Goal: Task Accomplishment & Management: Manage account settings

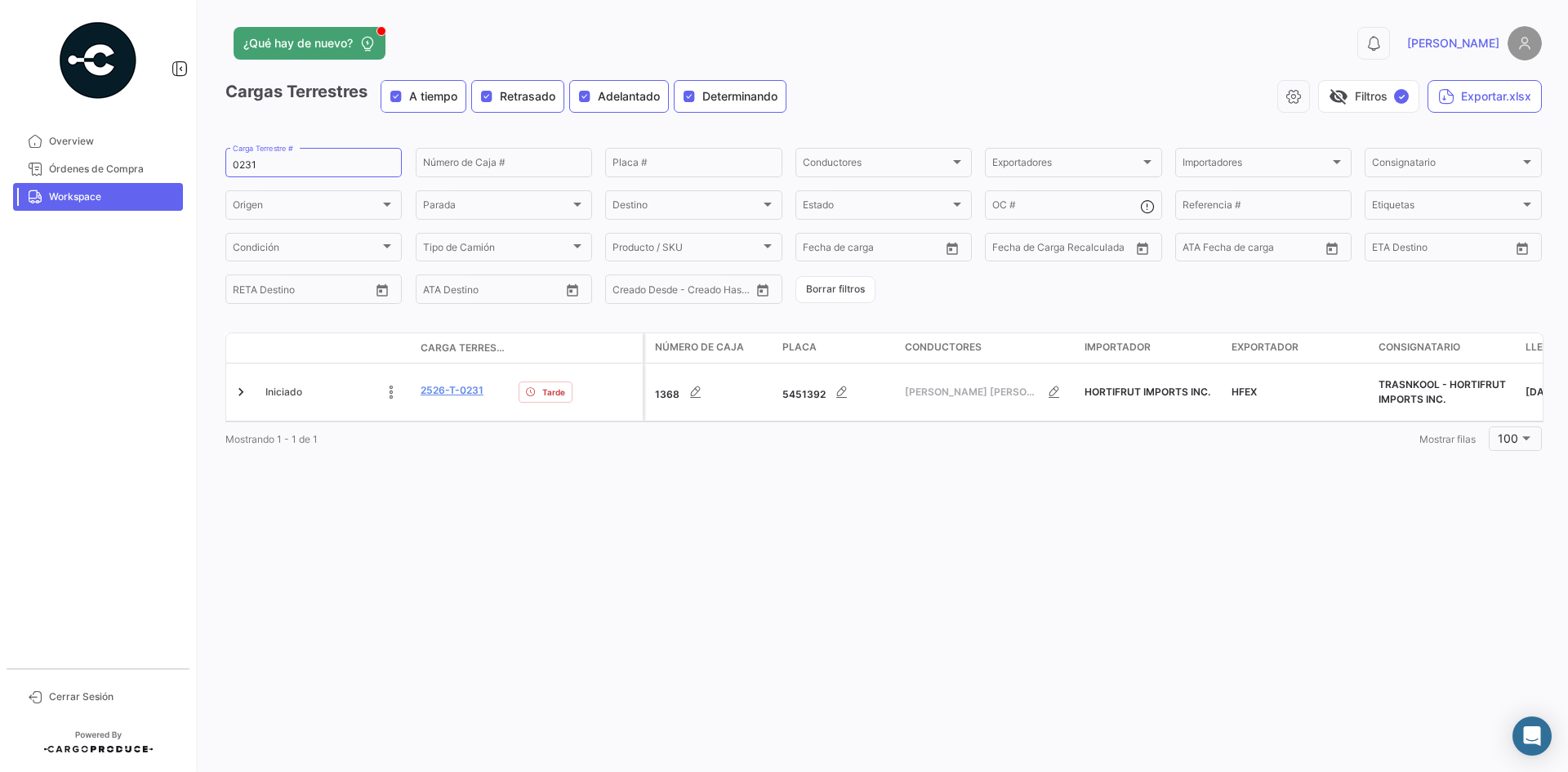
click at [78, 210] on link "Workspace" at bounding box center [97, 197] width 169 height 28
click at [105, 205] on link "Workspace" at bounding box center [97, 197] width 169 height 28
click at [96, 199] on span "Workspace" at bounding box center [113, 196] width 128 height 14
drag, startPoint x: 277, startPoint y: 158, endPoint x: 185, endPoint y: 166, distance: 92.3
click at [185, 166] on mat-sidenav-container "Overview Órdenes de Compra Workspace Cerrar Sesión ¿Qué hay de nuevo? 0 [PERSON…" at bounding box center [784, 386] width 1568 height 772
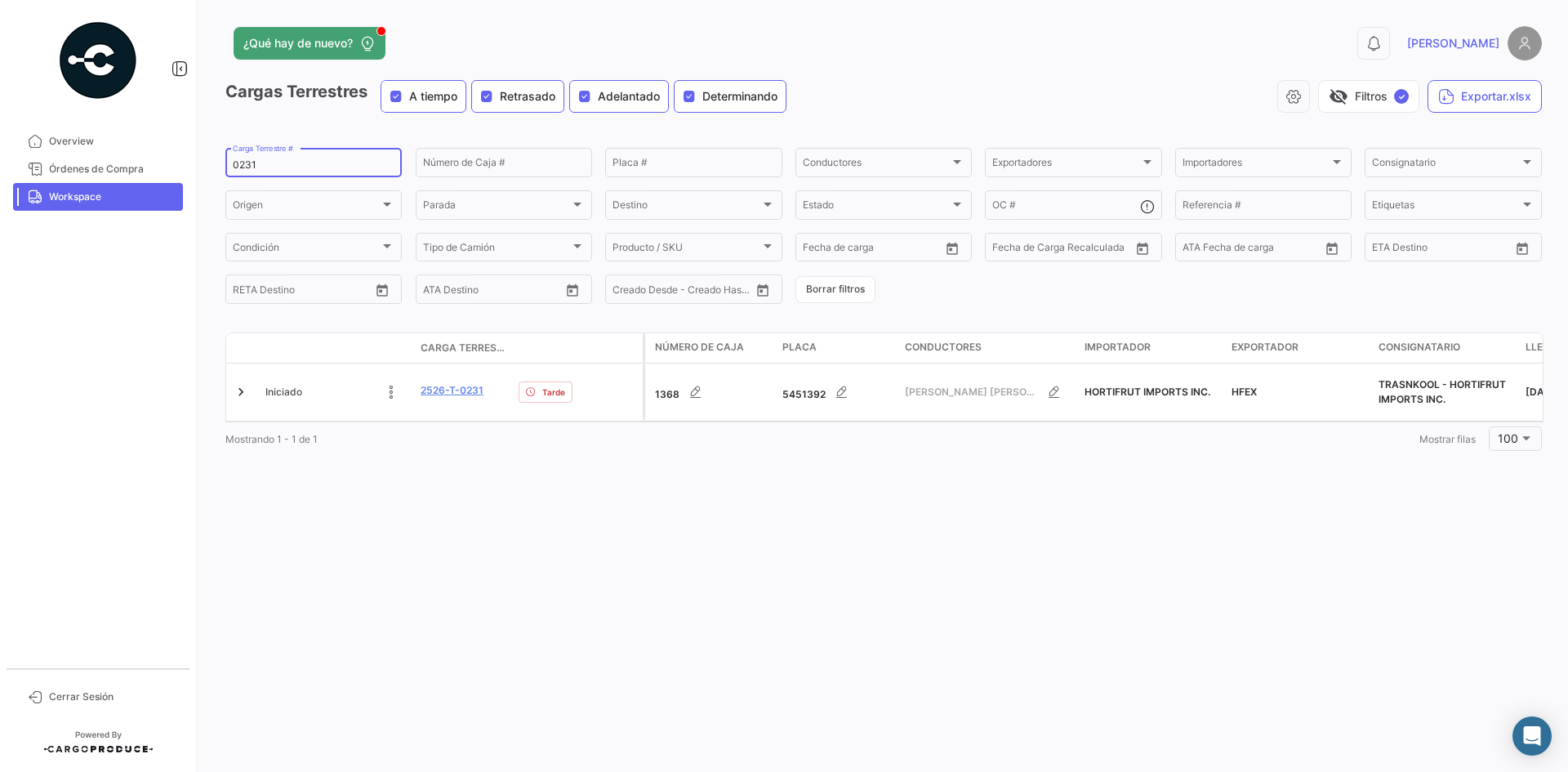
click at [240, 158] on div "0231 Carga Terrestre #" at bounding box center [313, 161] width 162 height 32
click at [239, 165] on input "0231" at bounding box center [313, 164] width 162 height 11
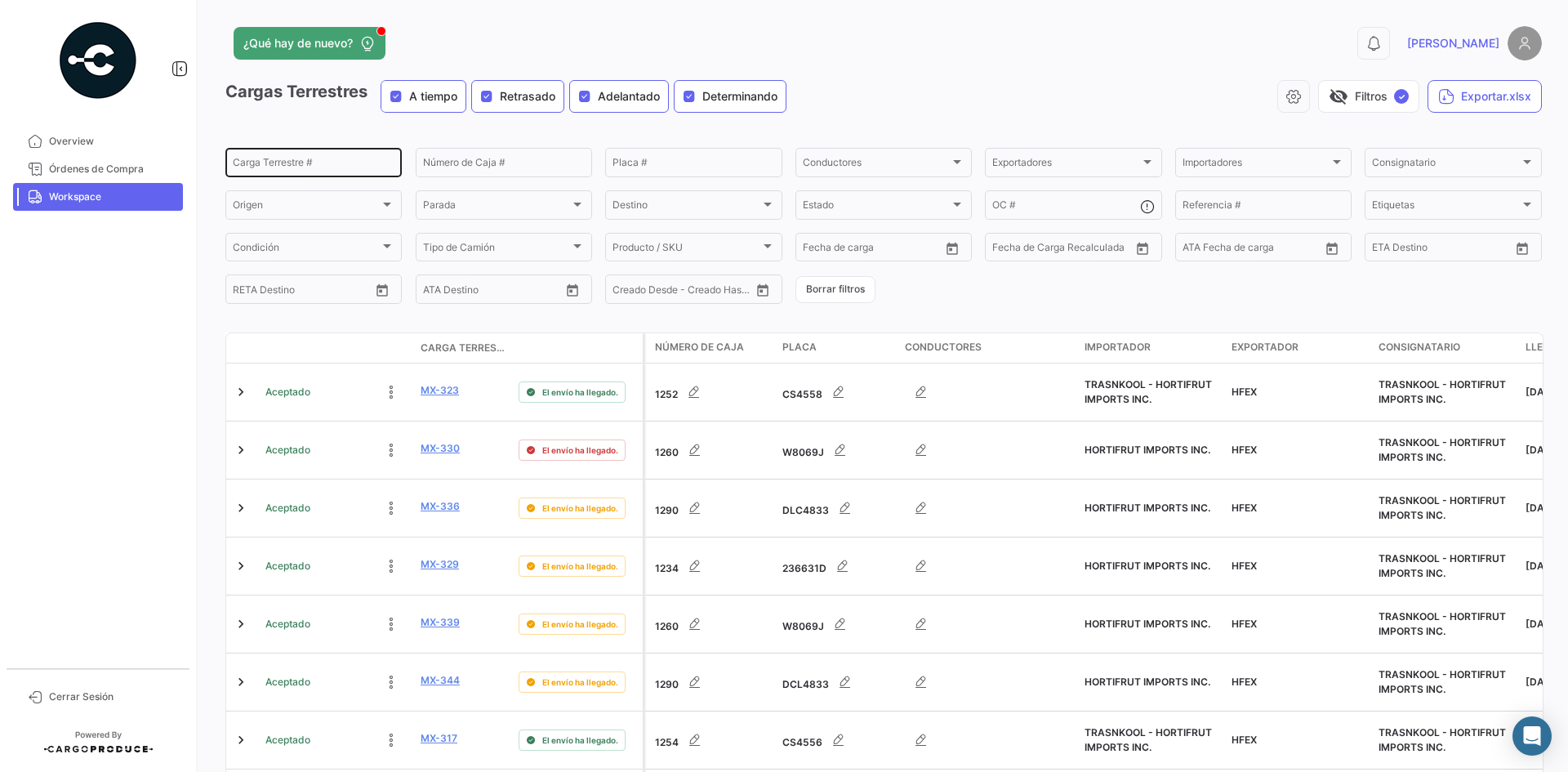
click at [300, 169] on input "Carga Terrestre #" at bounding box center [313, 164] width 162 height 11
paste input "T0220"
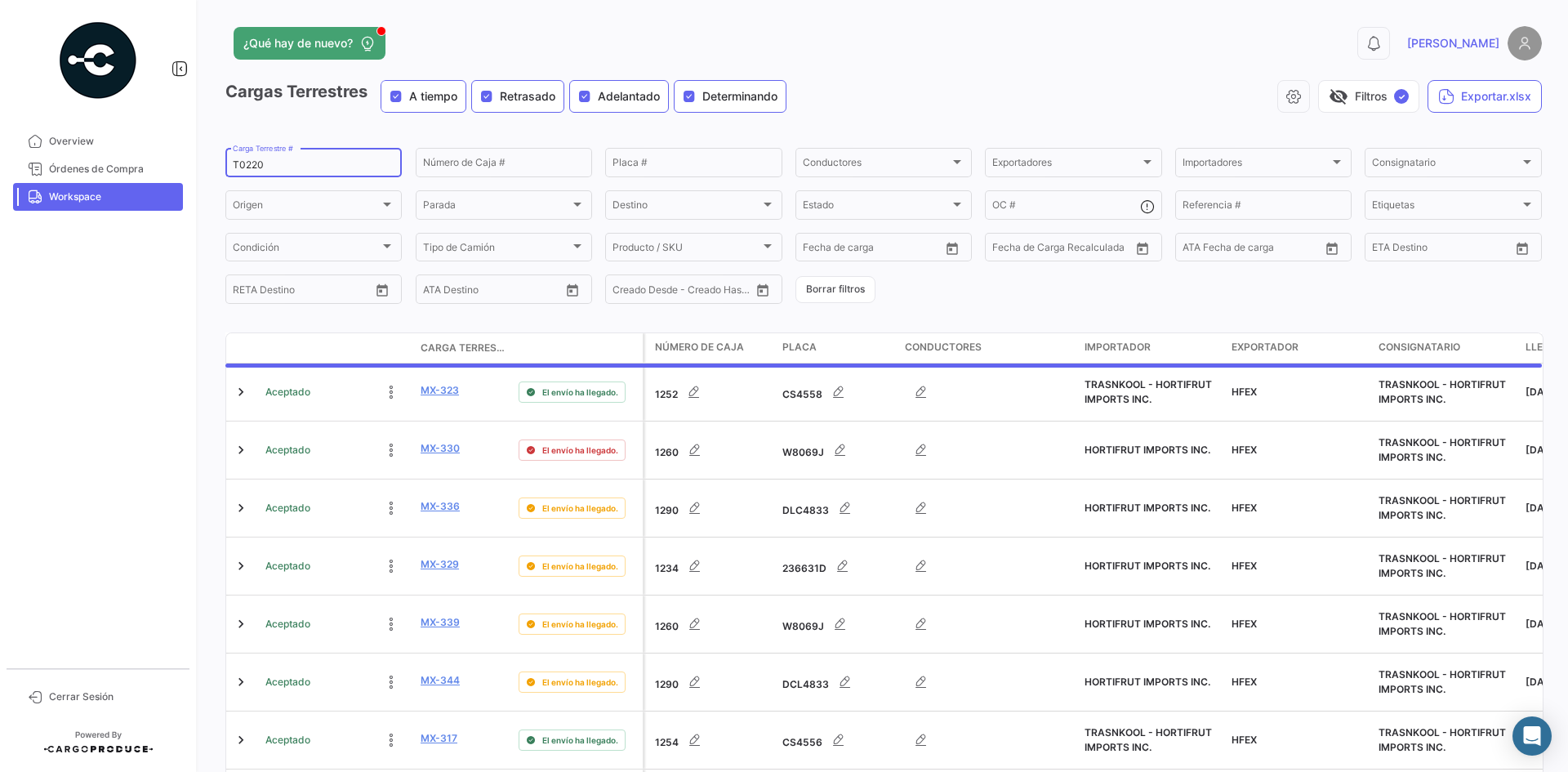
click at [238, 166] on input "T0220" at bounding box center [313, 164] width 162 height 11
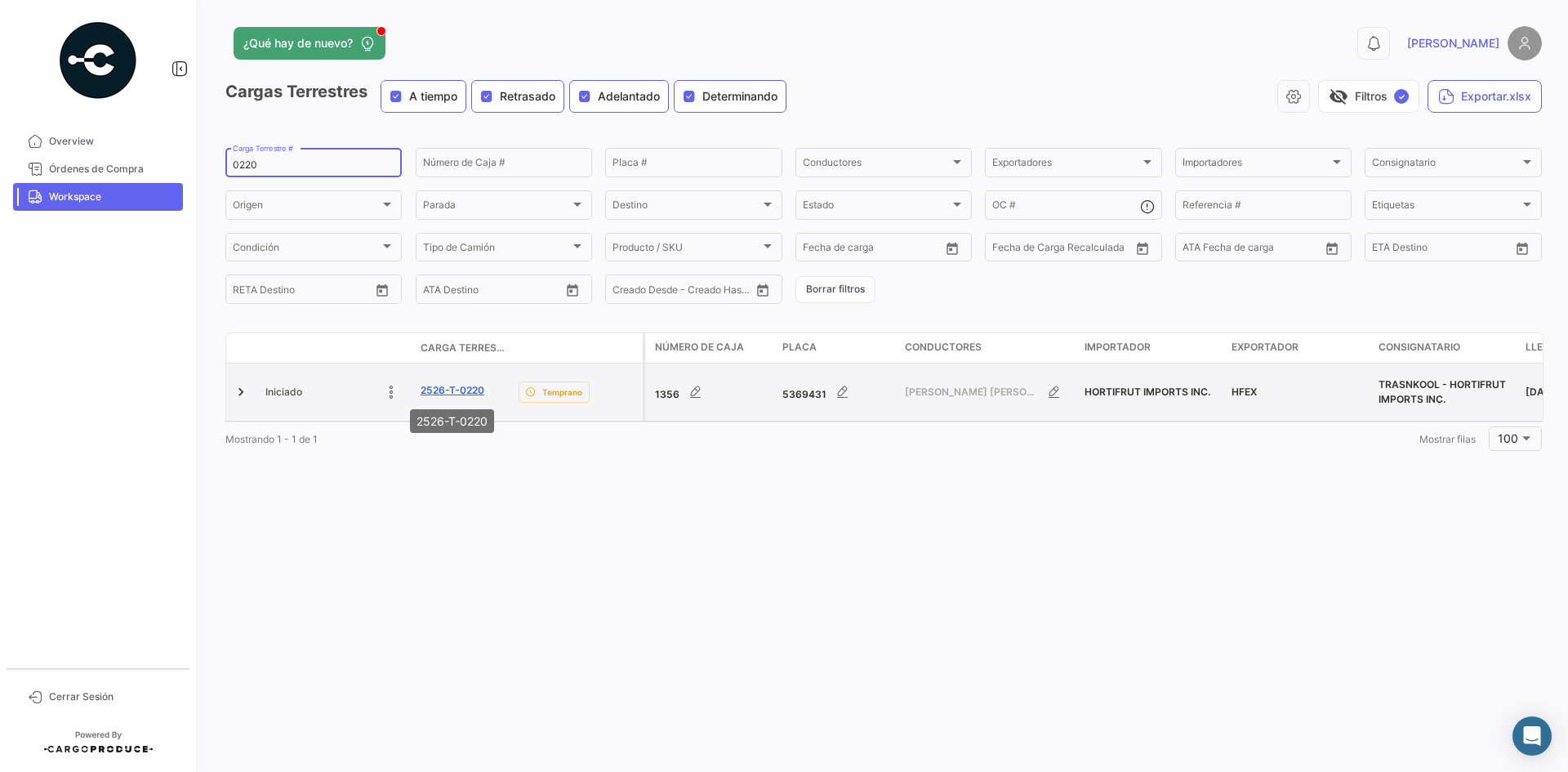
type input "0220"
click at [467, 383] on link "2526-T-0220" at bounding box center [452, 390] width 64 height 14
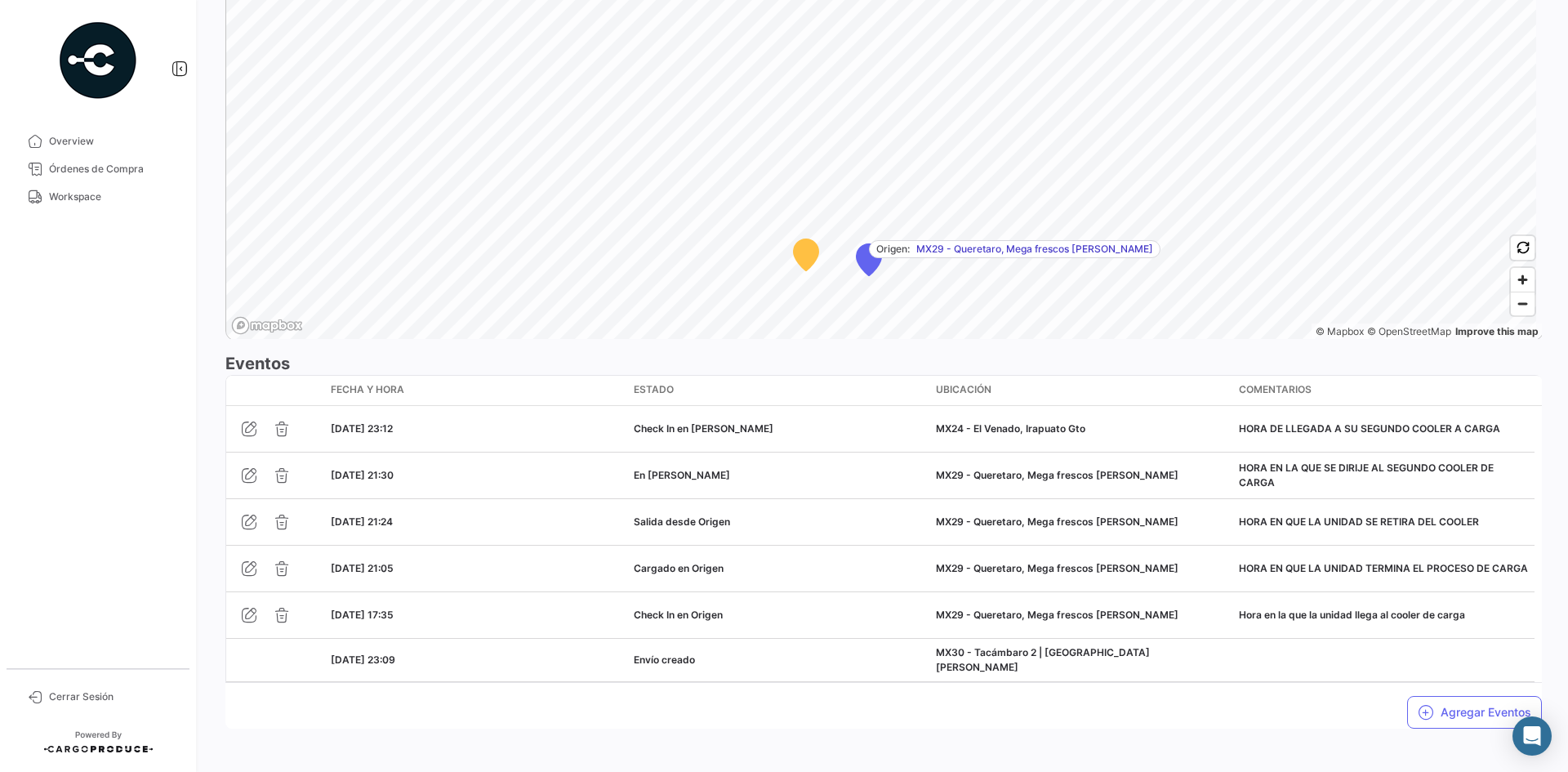
scroll to position [1137, 0]
click at [1433, 697] on button "Agregar Eventos" at bounding box center [1474, 710] width 135 height 32
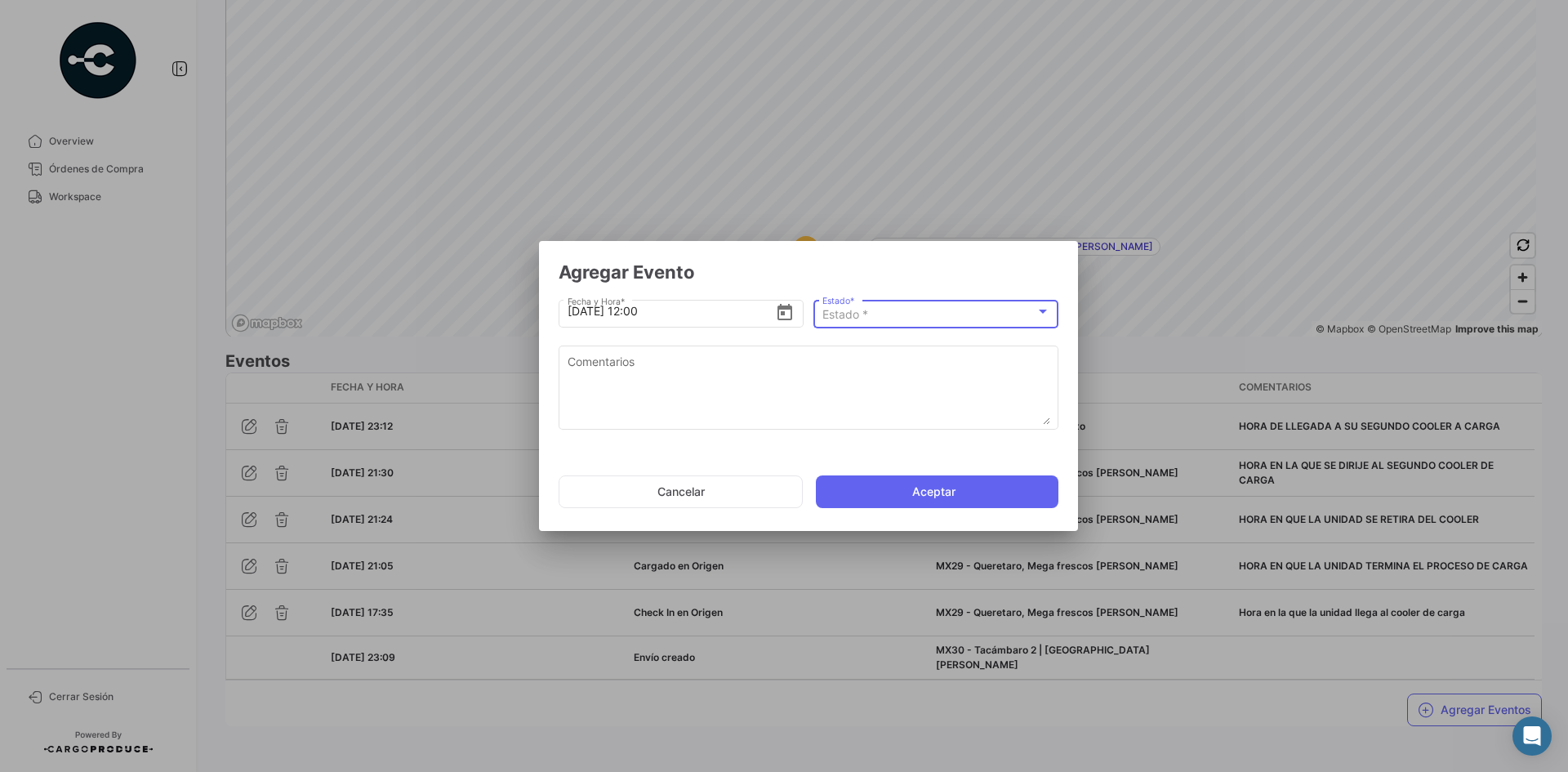
click at [1007, 315] on div "Estado *" at bounding box center [929, 315] width 213 height 14
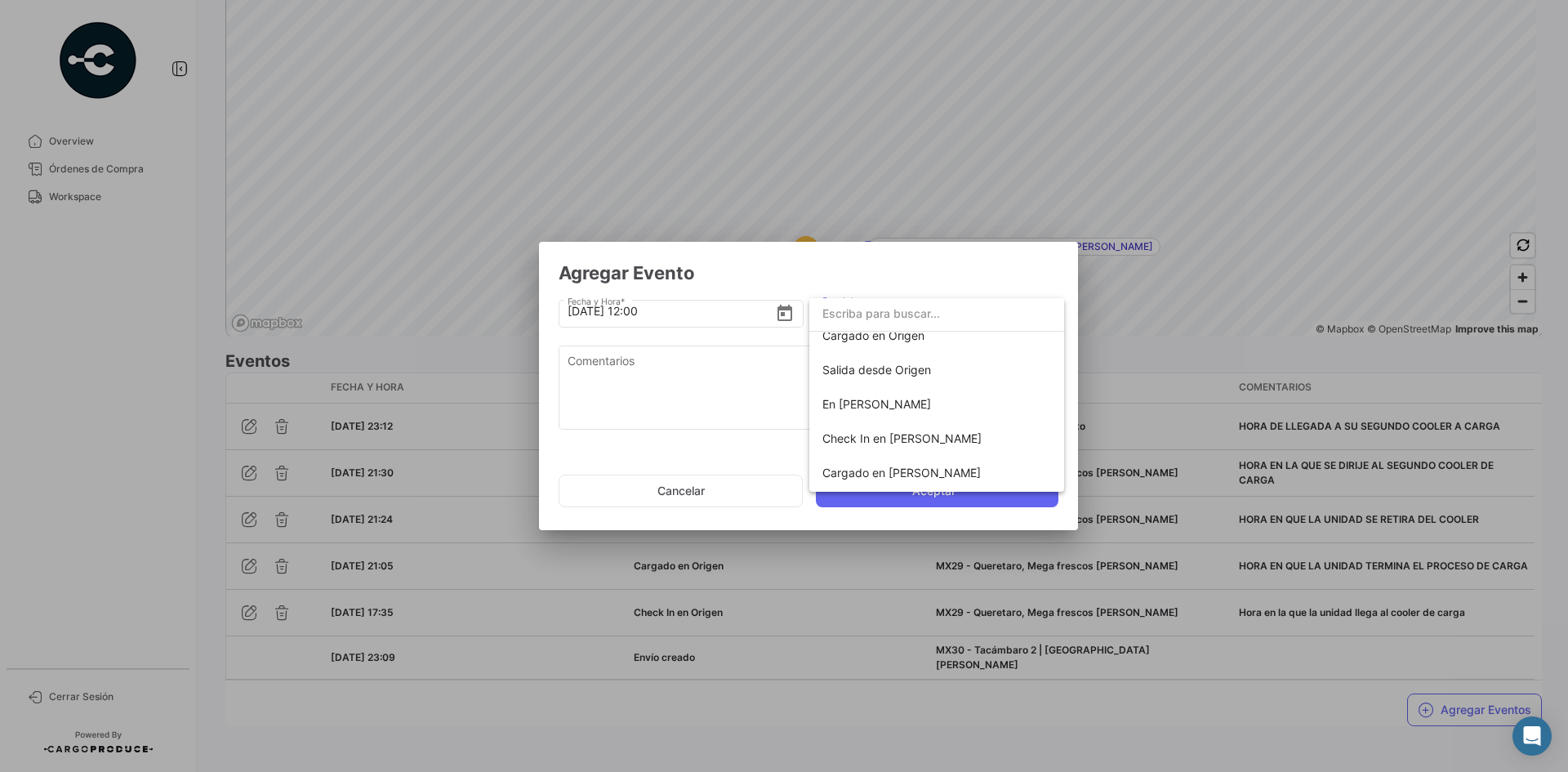
scroll to position [82, 0]
click at [903, 472] on span "Cargado en [PERSON_NAME]" at bounding box center [902, 474] width 158 height 14
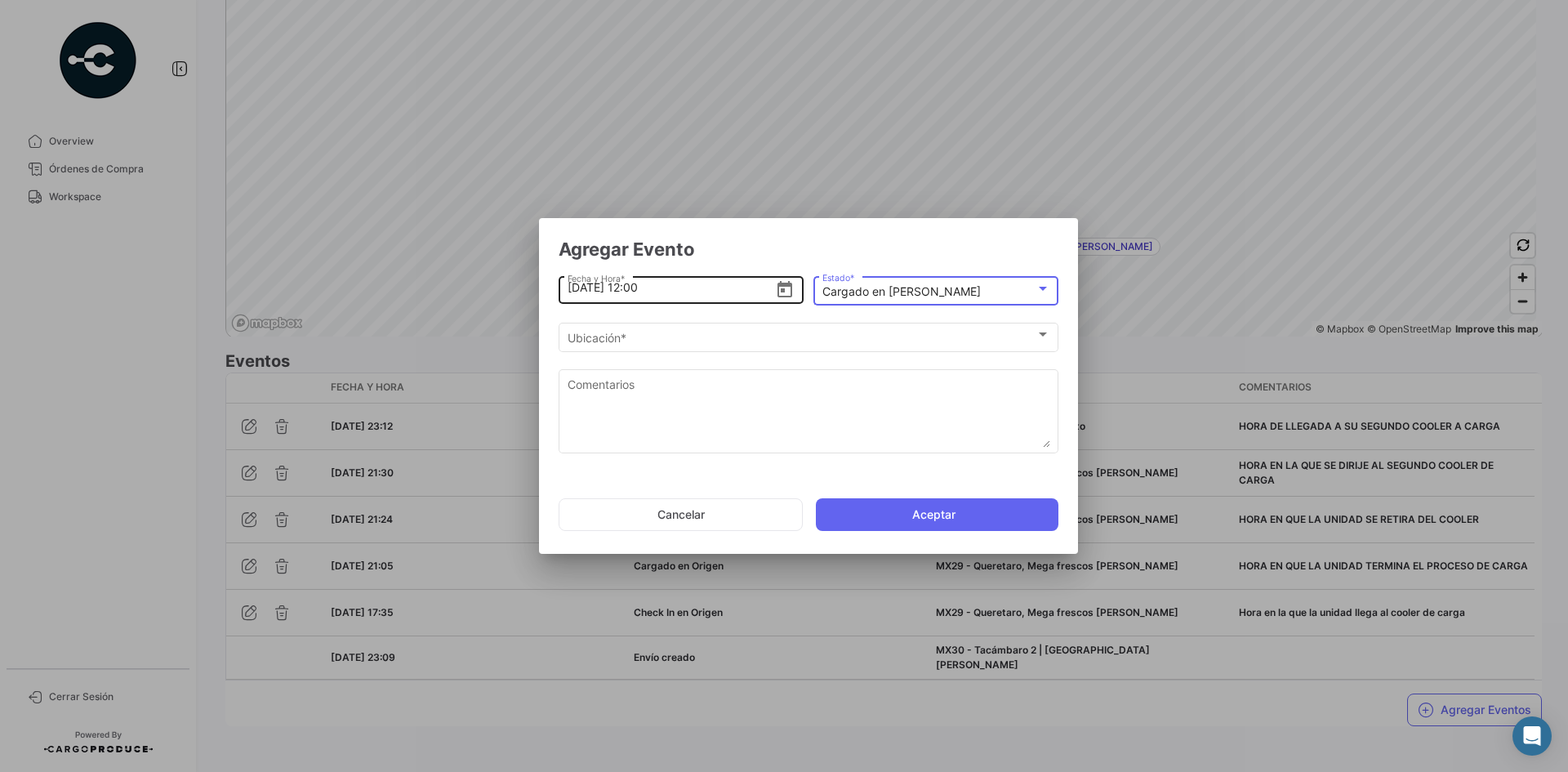
click at [635, 288] on input "[DATE] 12:00" at bounding box center [672, 287] width 209 height 57
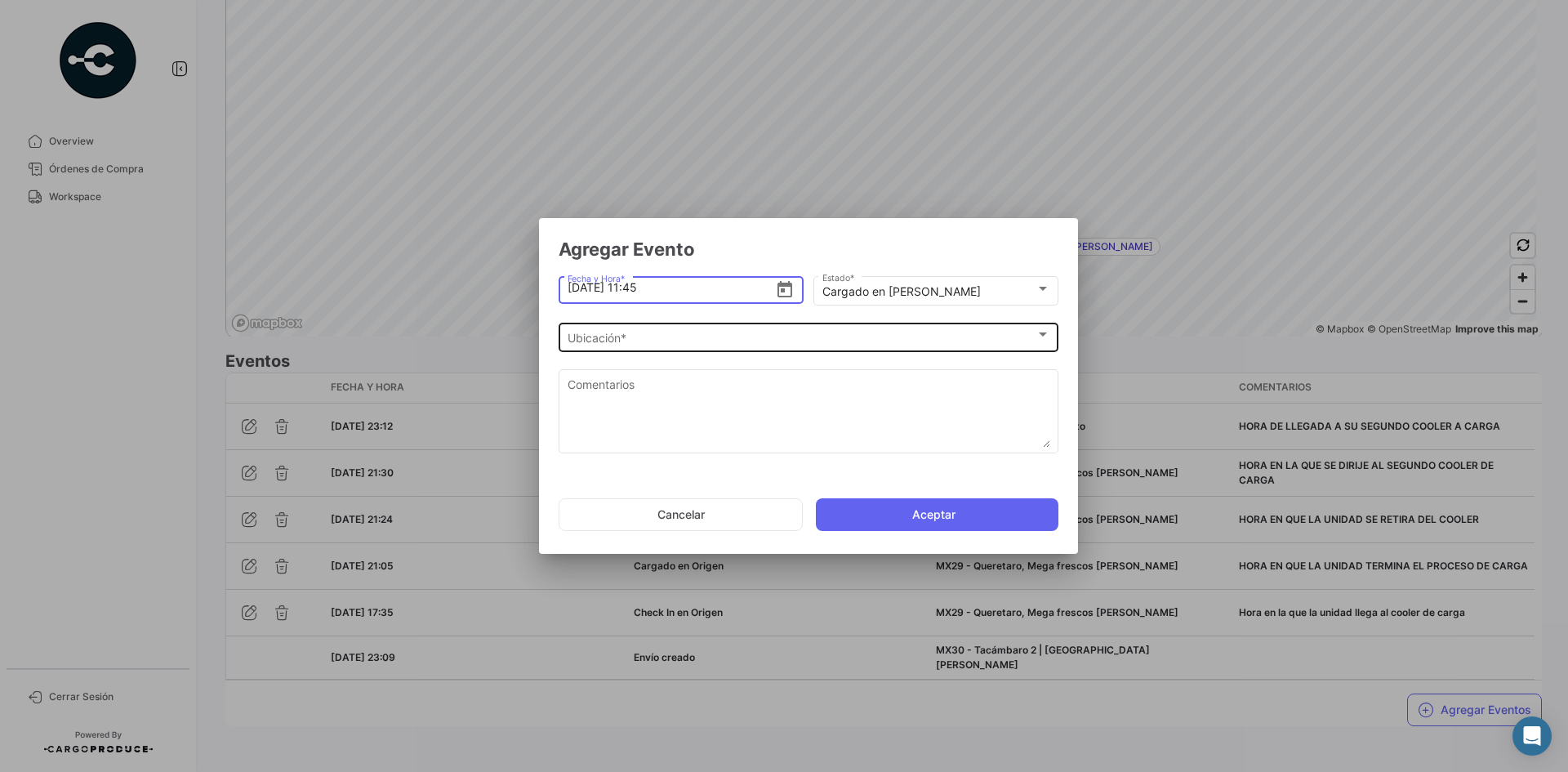
type input "[DATE] 11:45"
click at [703, 342] on div "Ubicación *" at bounding box center [802, 338] width 468 height 14
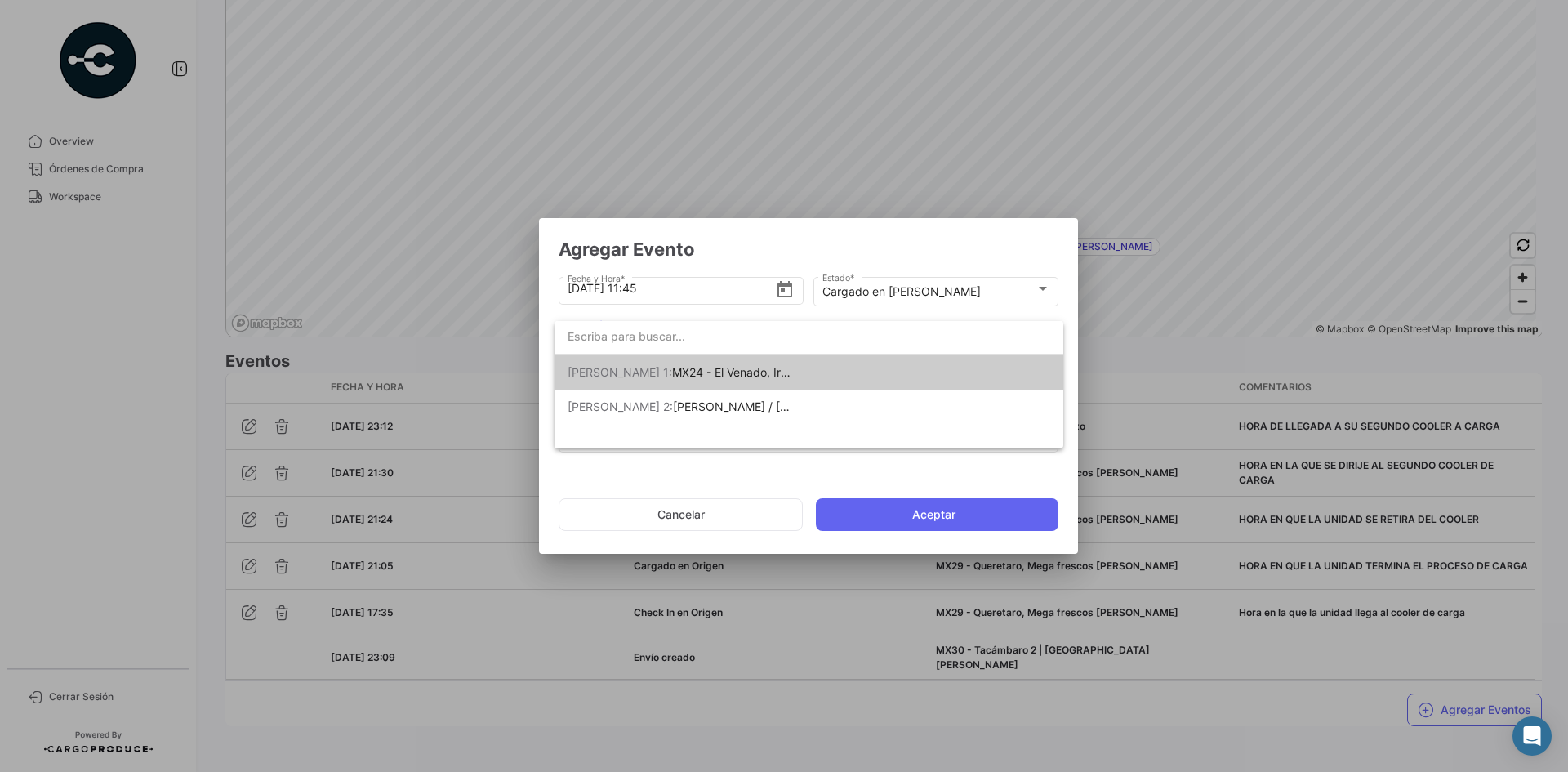
click at [760, 372] on span "MX24 - El Venado, Irapuato Gto" at bounding box center [756, 372] width 169 height 14
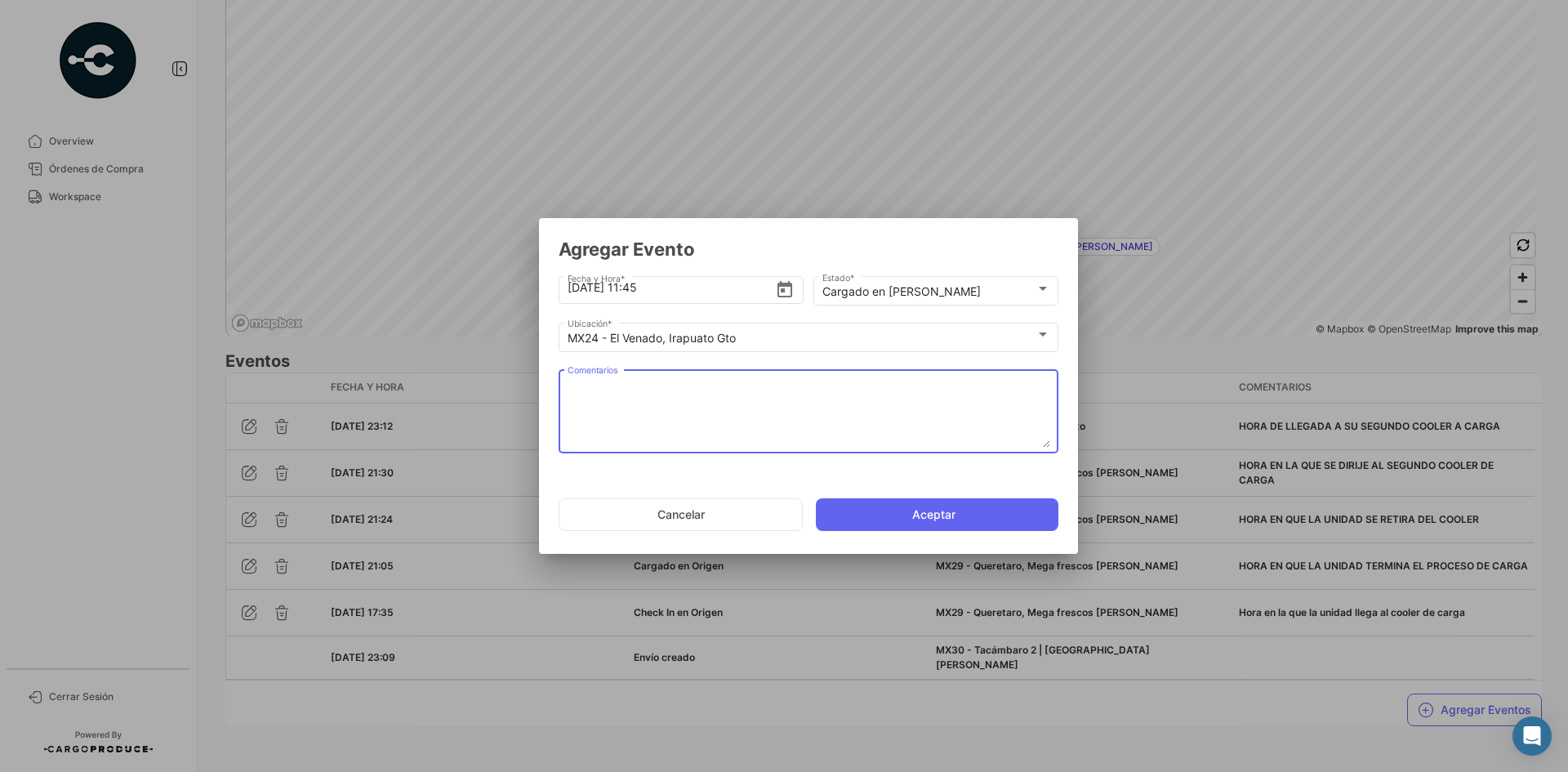
click at [737, 389] on textarea "Comentarios" at bounding box center [809, 412] width 483 height 72
paste textarea "Hora en la que termina carga en el 2do cooler"
type textarea "Hora en la que termina carga en el 2do cooler"
click at [876, 512] on button "Aceptar" at bounding box center [937, 515] width 243 height 32
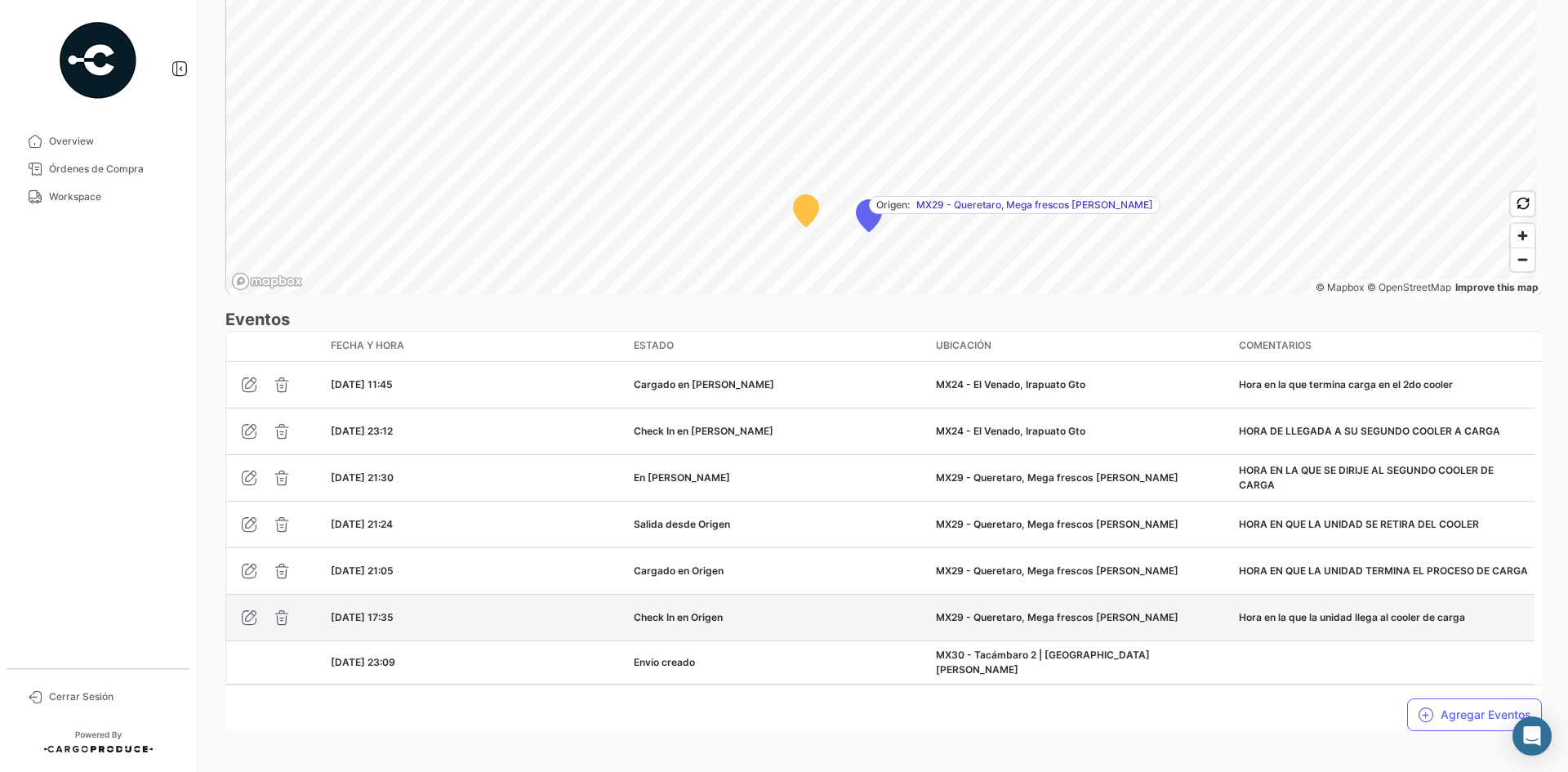
scroll to position [1184, 0]
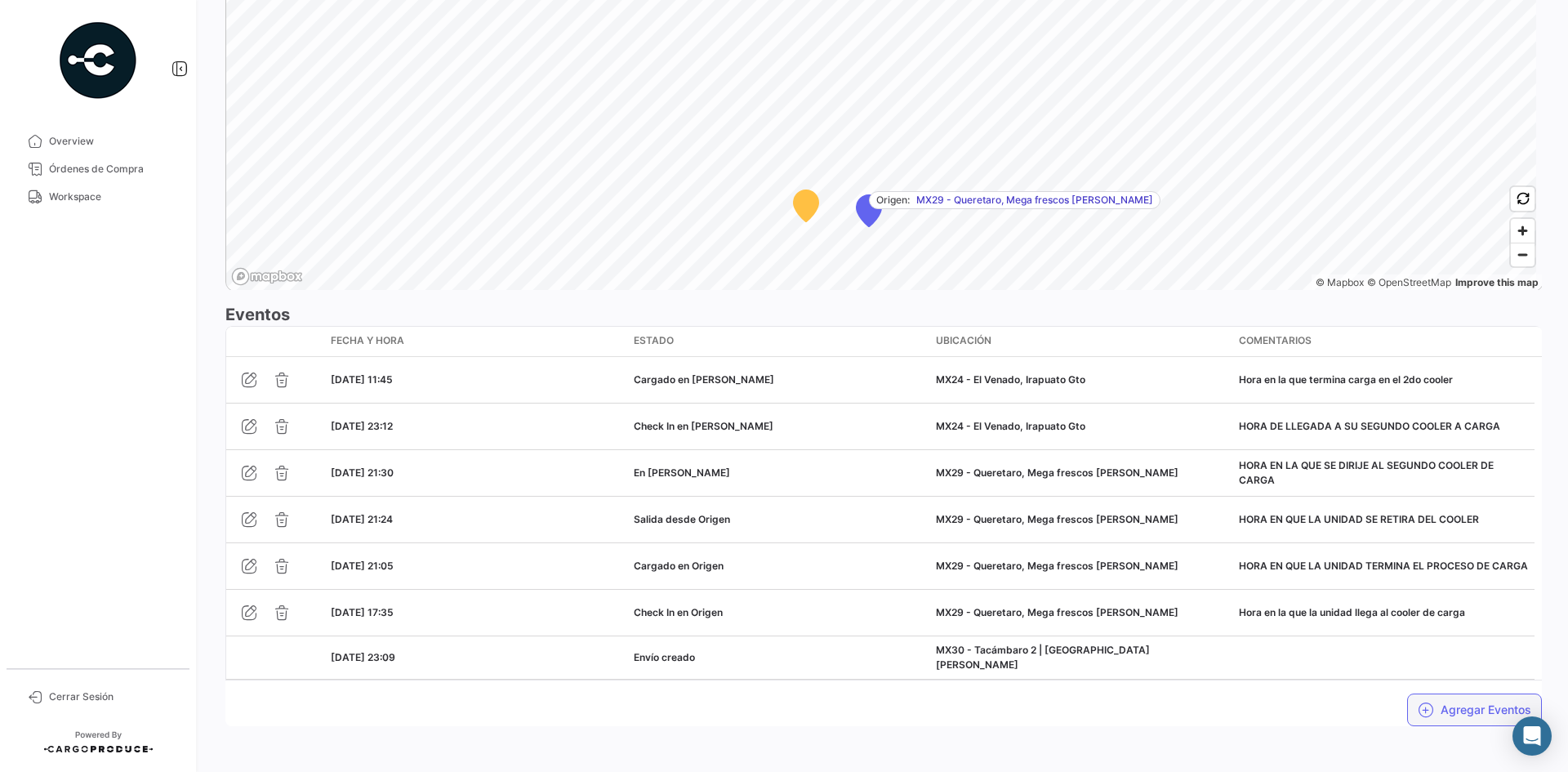
click at [1425, 702] on icon "button" at bounding box center [1426, 710] width 16 height 16
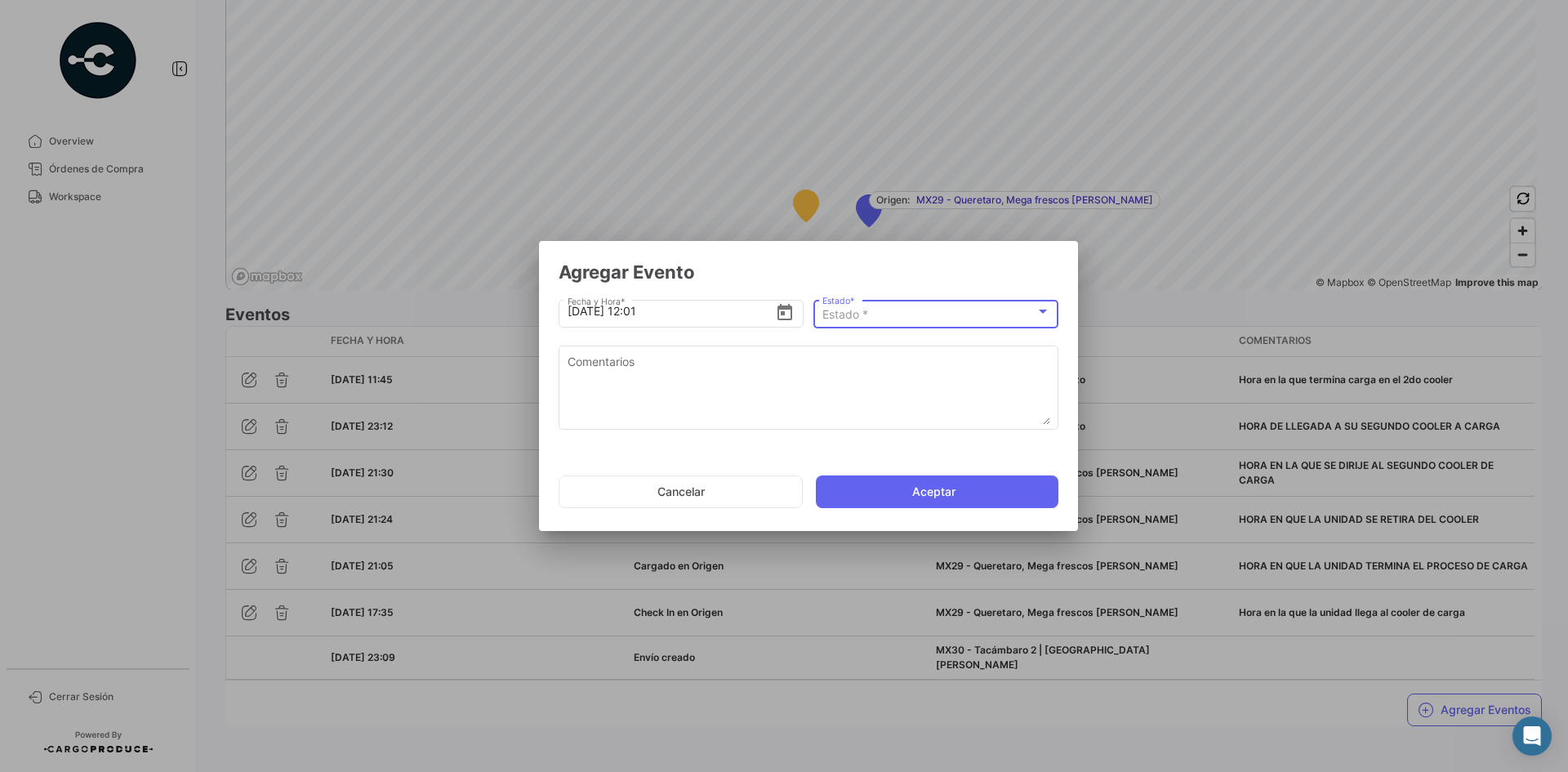
click at [931, 314] on div "Estado *" at bounding box center [929, 315] width 213 height 14
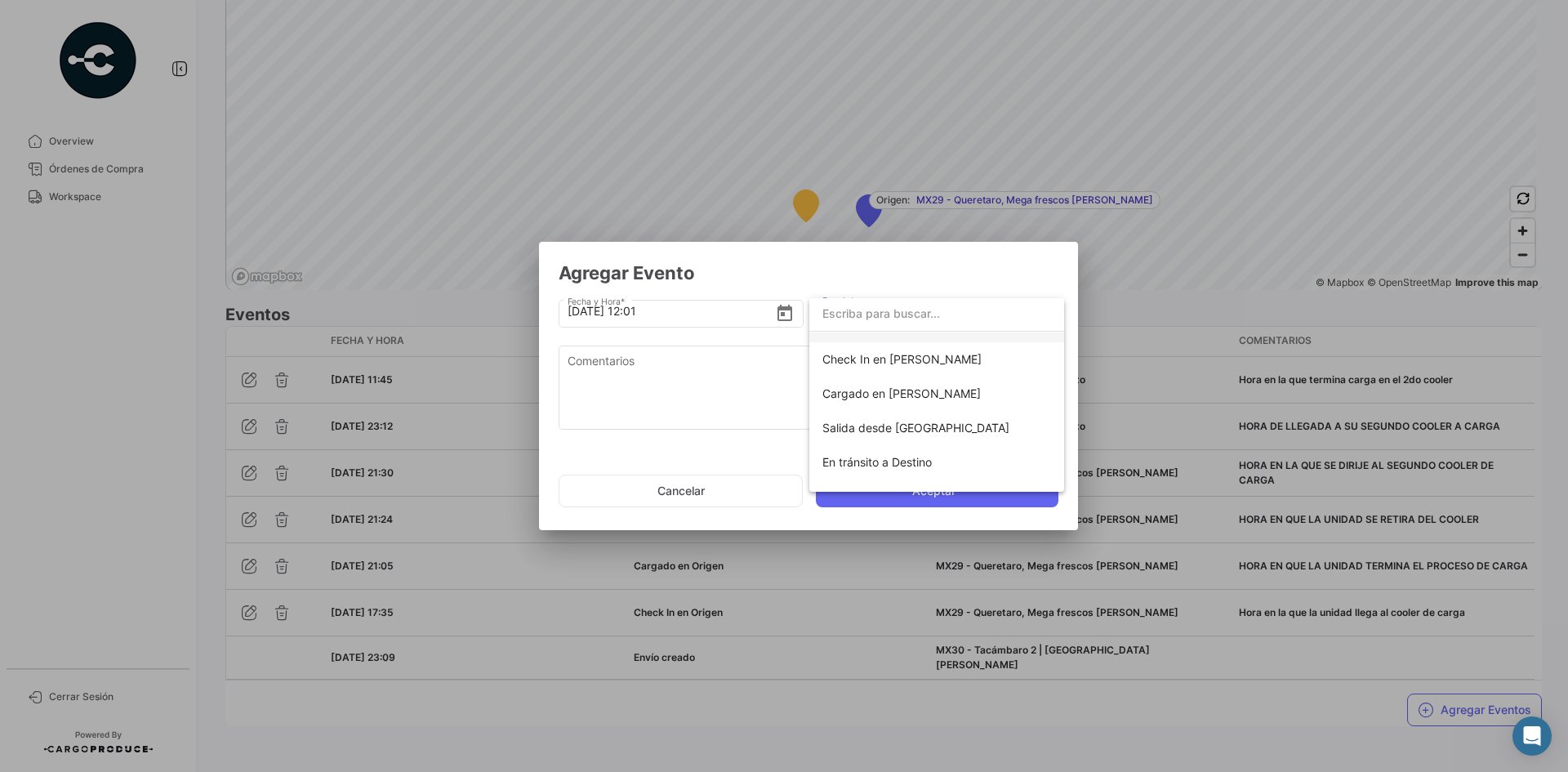
scroll to position [164, 0]
click at [721, 488] on div at bounding box center [784, 386] width 1568 height 772
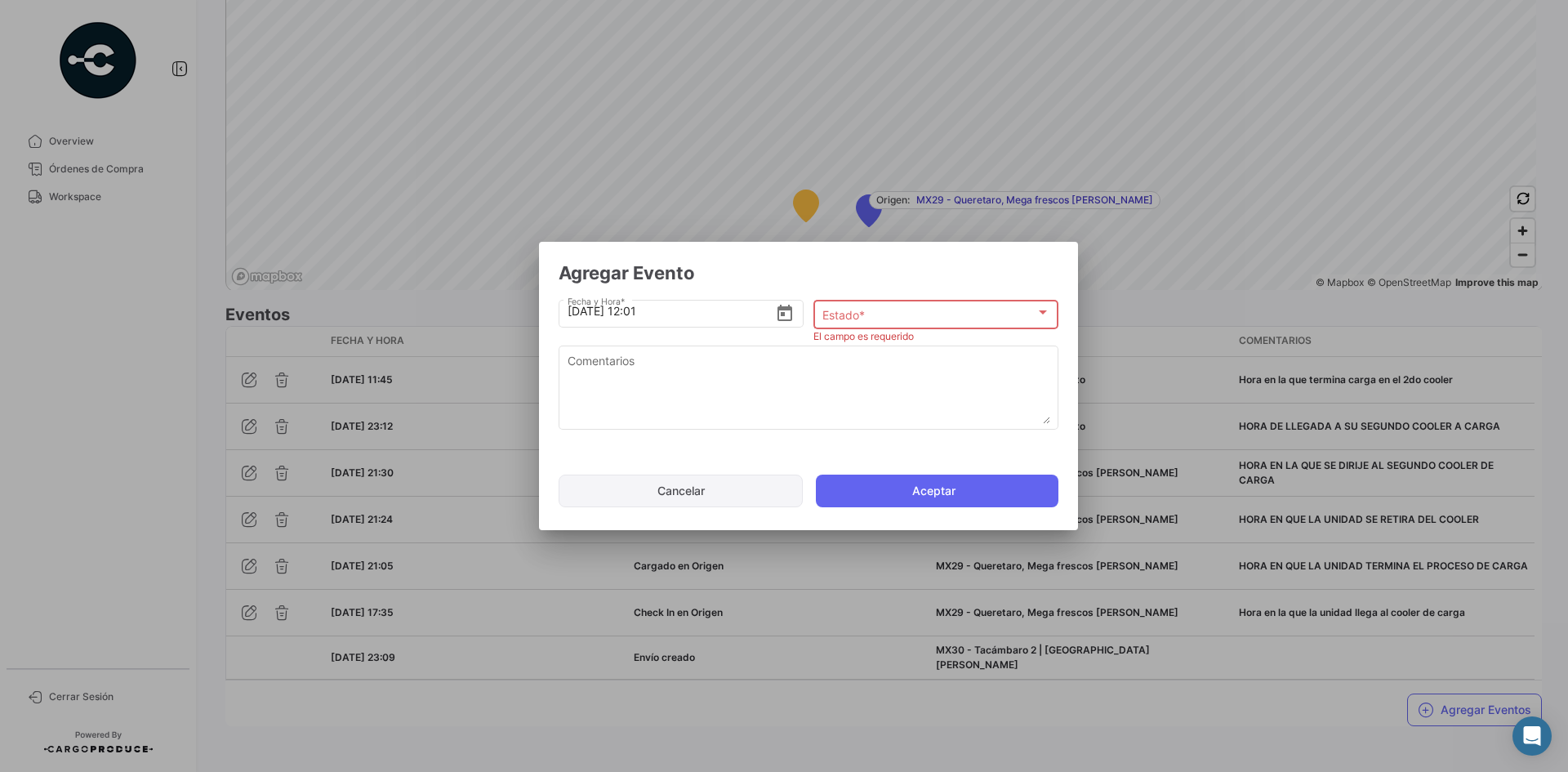
click at [727, 492] on button "Cancelar" at bounding box center [681, 491] width 244 height 32
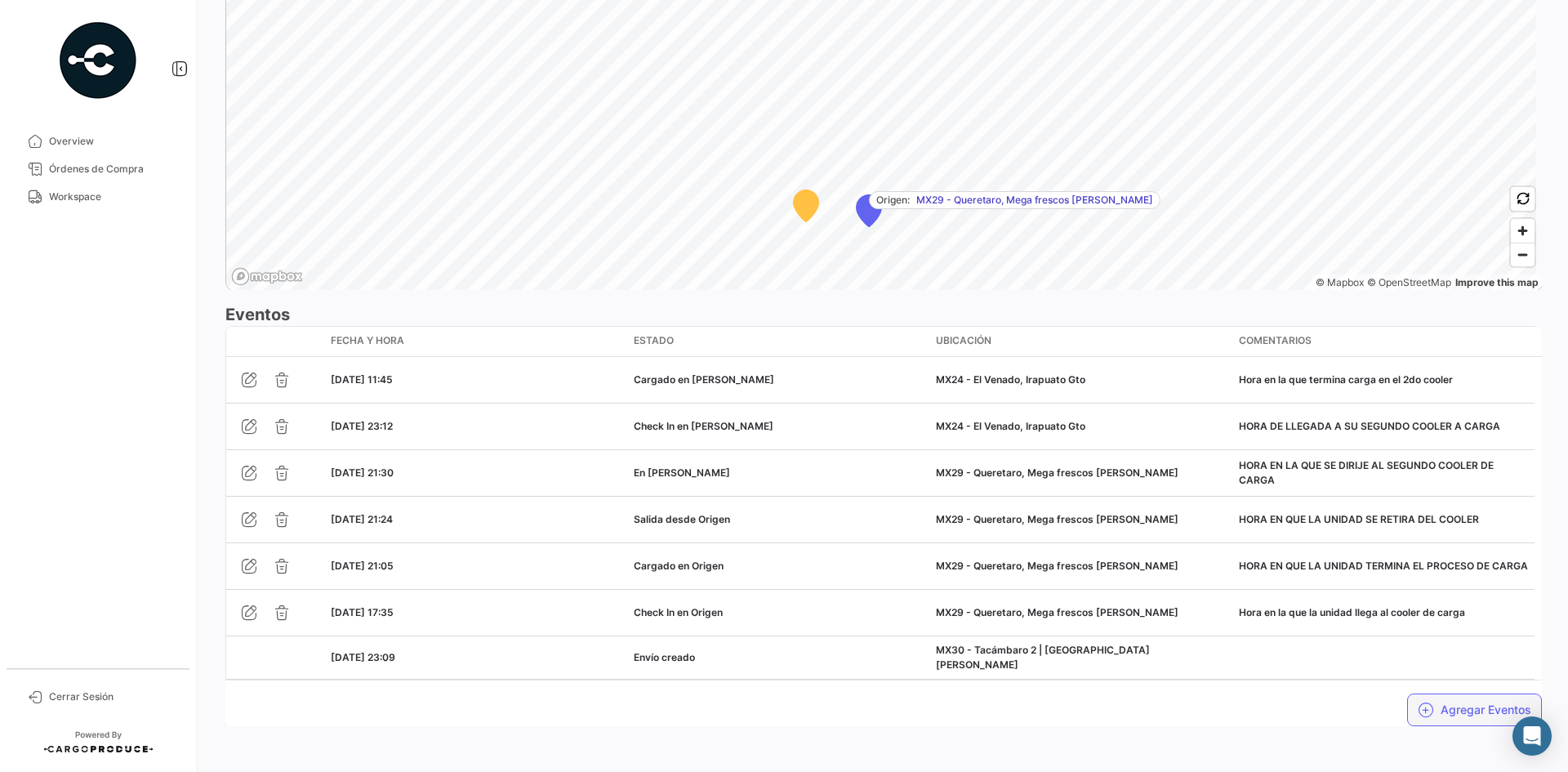
click at [1437, 694] on button "Agregar Eventos" at bounding box center [1474, 710] width 135 height 32
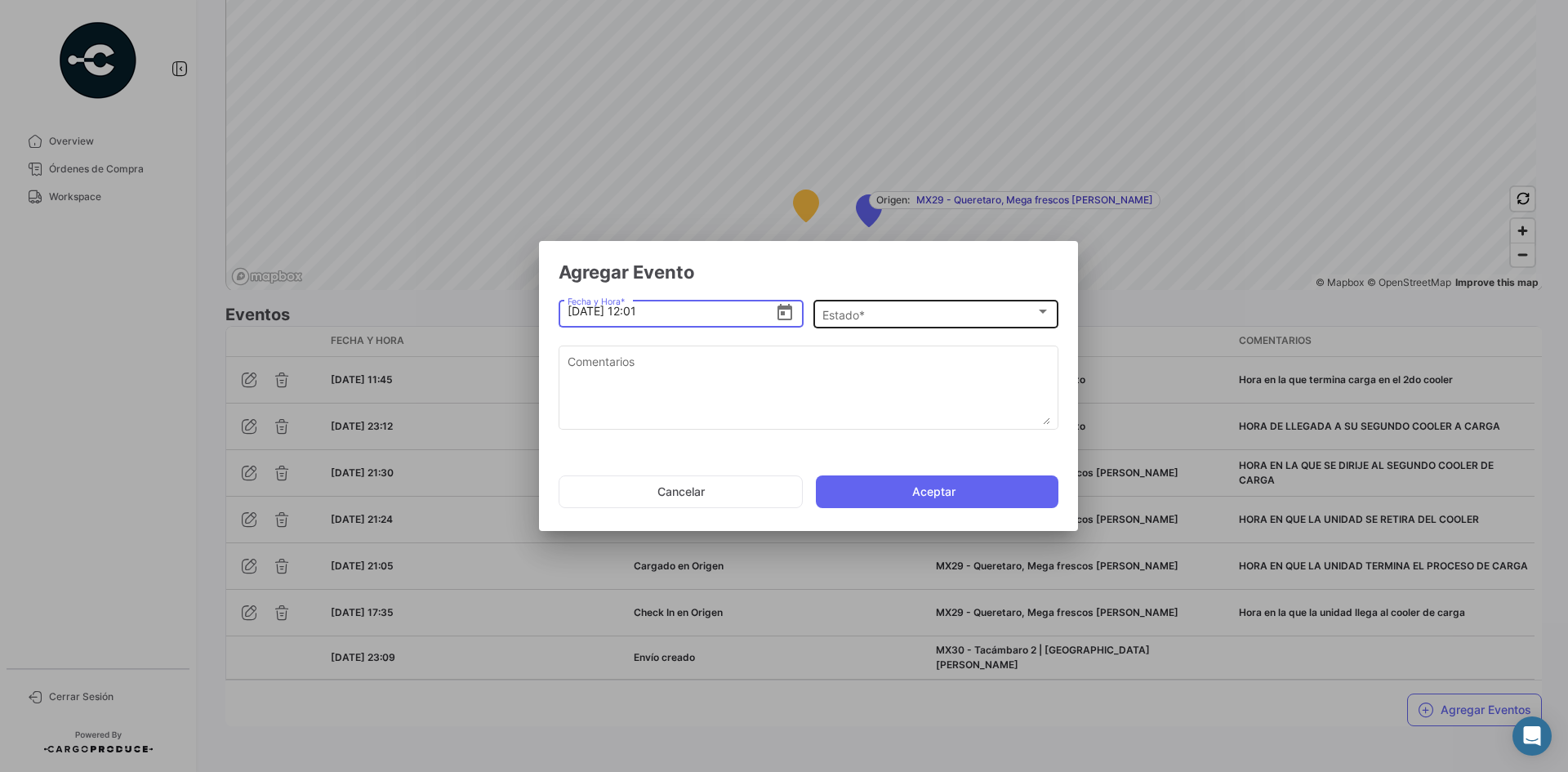
click at [990, 308] on div "Estado * Estado *" at bounding box center [937, 312] width 228 height 32
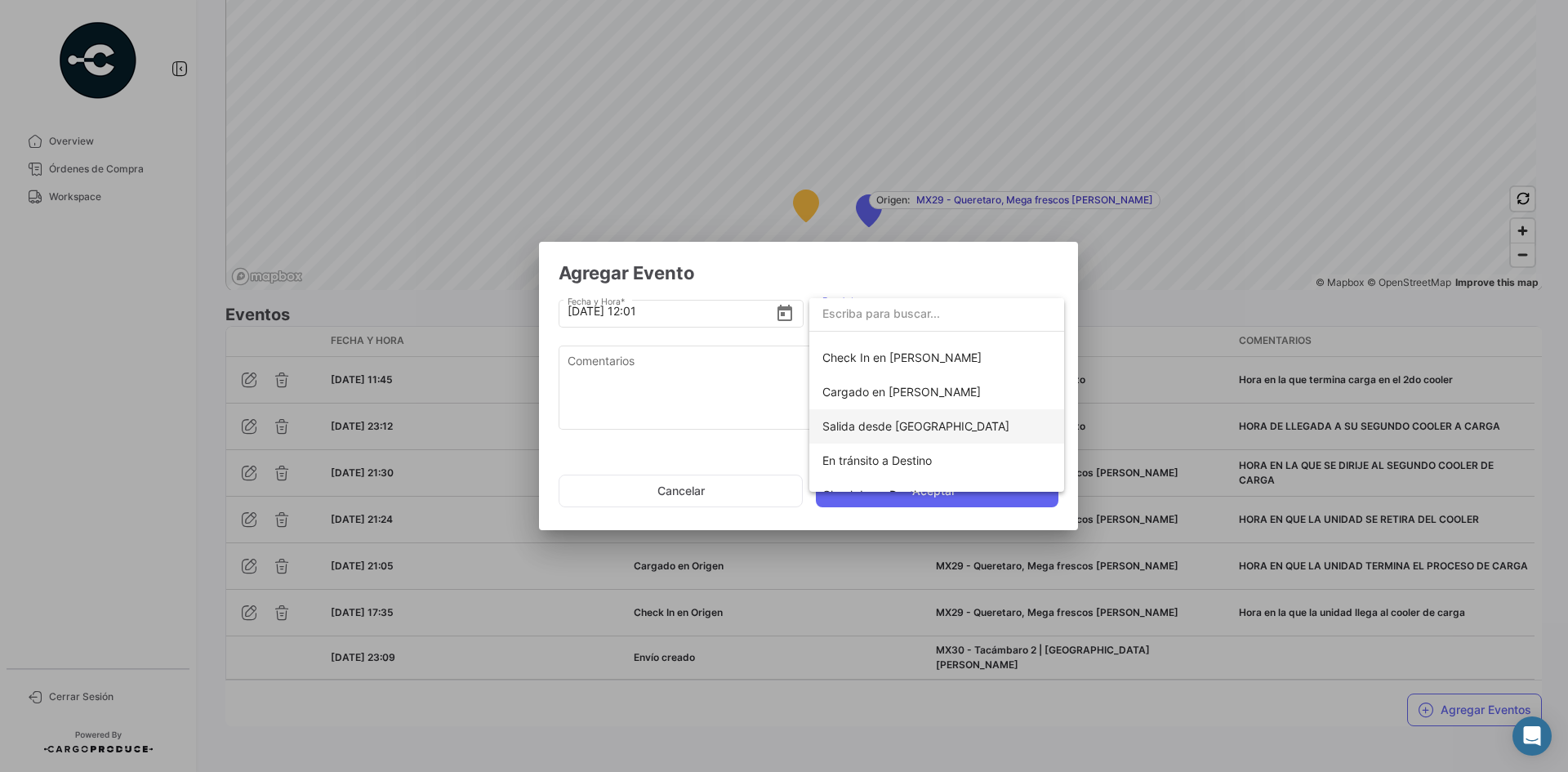
click at [922, 428] on span "Salida desde [GEOGRAPHIC_DATA]" at bounding box center [916, 426] width 187 height 14
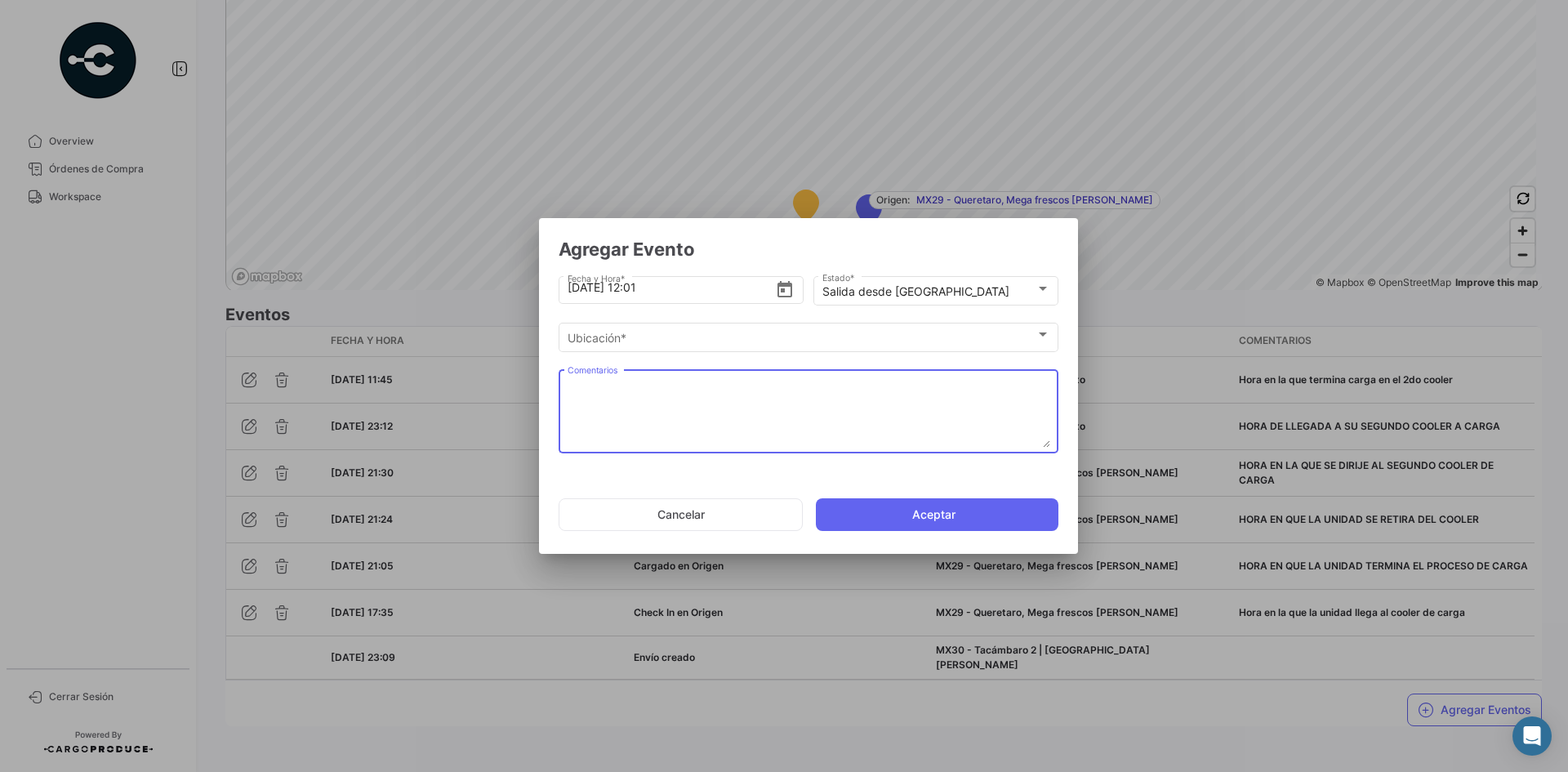
click at [803, 405] on textarea "Comentarios" at bounding box center [809, 412] width 483 height 72
paste textarea "Hora en la que se retira del cooler"
type textarea "Hora en la que se retira del cooler"
click at [870, 510] on button "Aceptar" at bounding box center [937, 515] width 243 height 32
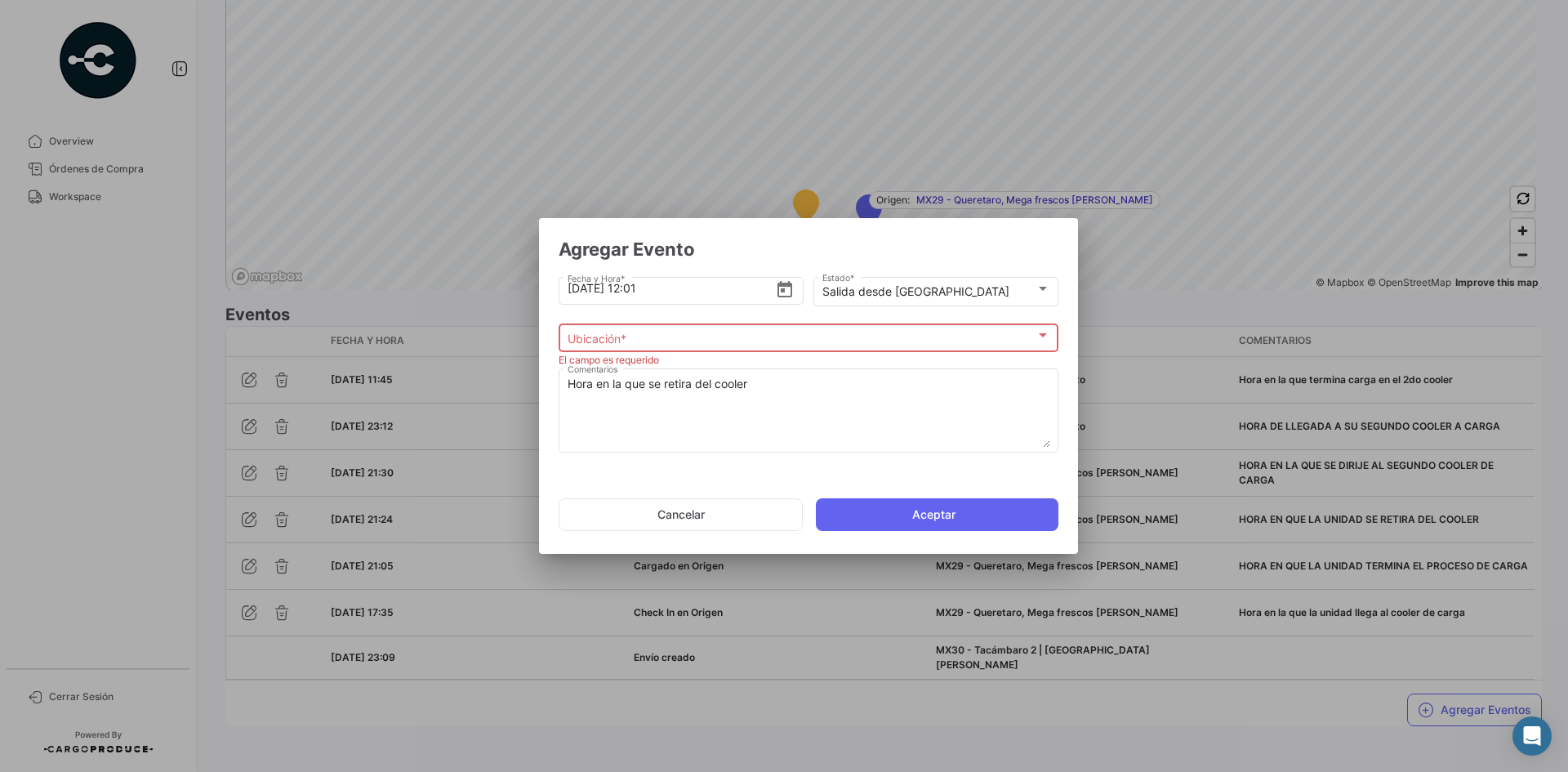
click at [747, 326] on div "Ubicación * Ubicación *" at bounding box center [809, 336] width 483 height 32
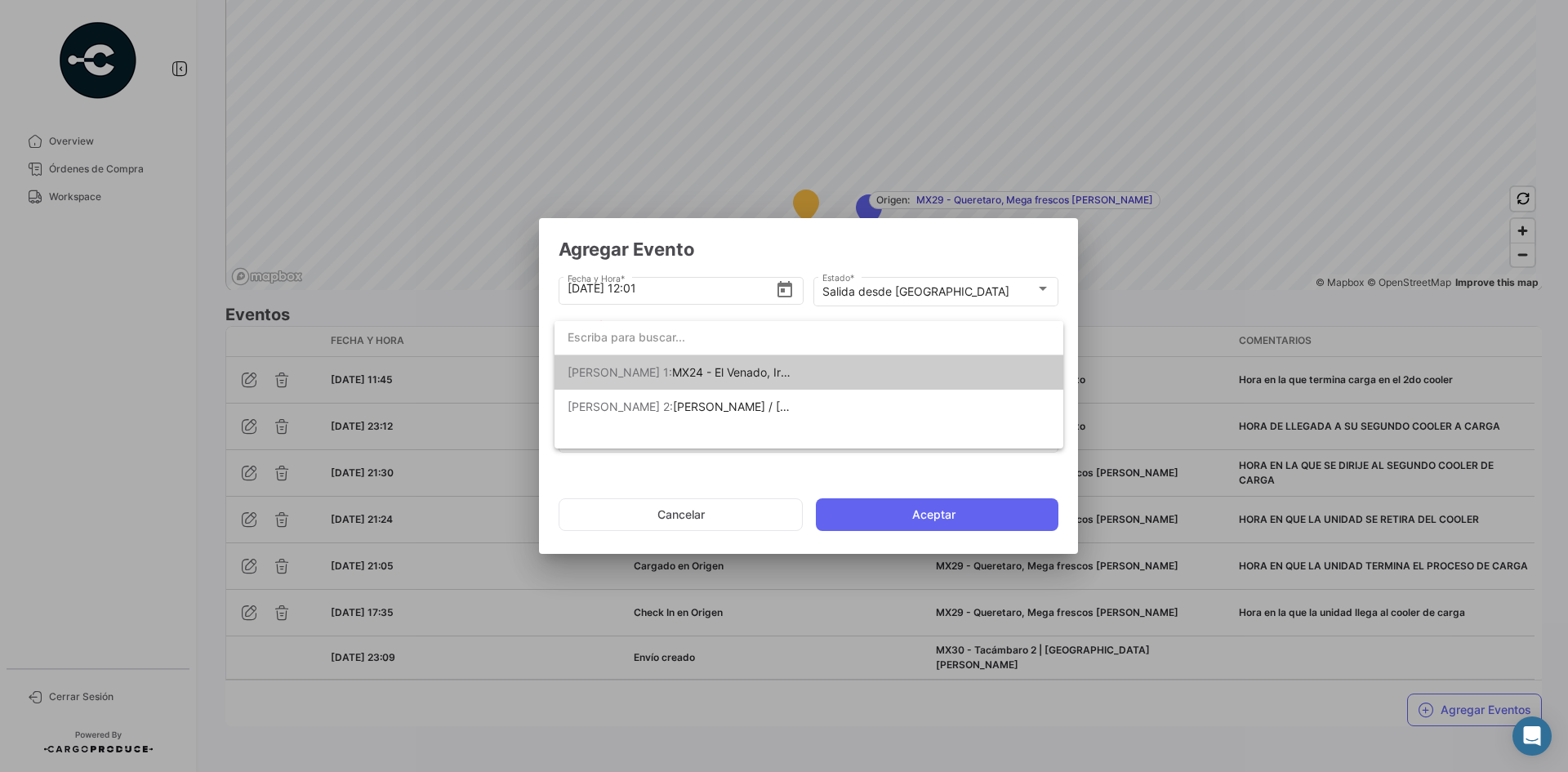
click at [744, 372] on span "MX24 - El Venado, Irapuato Gto" at bounding box center [756, 372] width 169 height 14
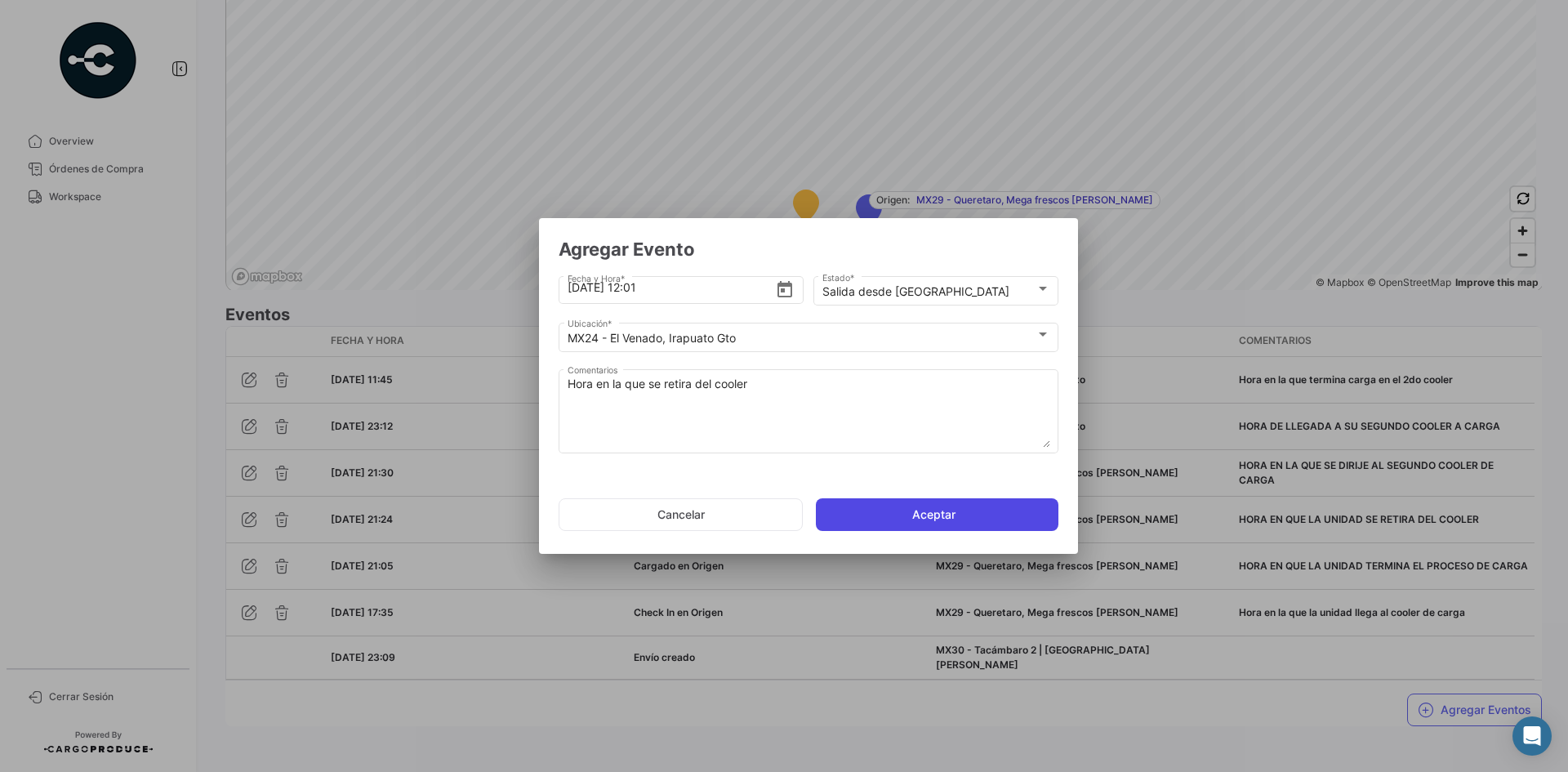
click at [912, 517] on button "Aceptar" at bounding box center [937, 515] width 243 height 32
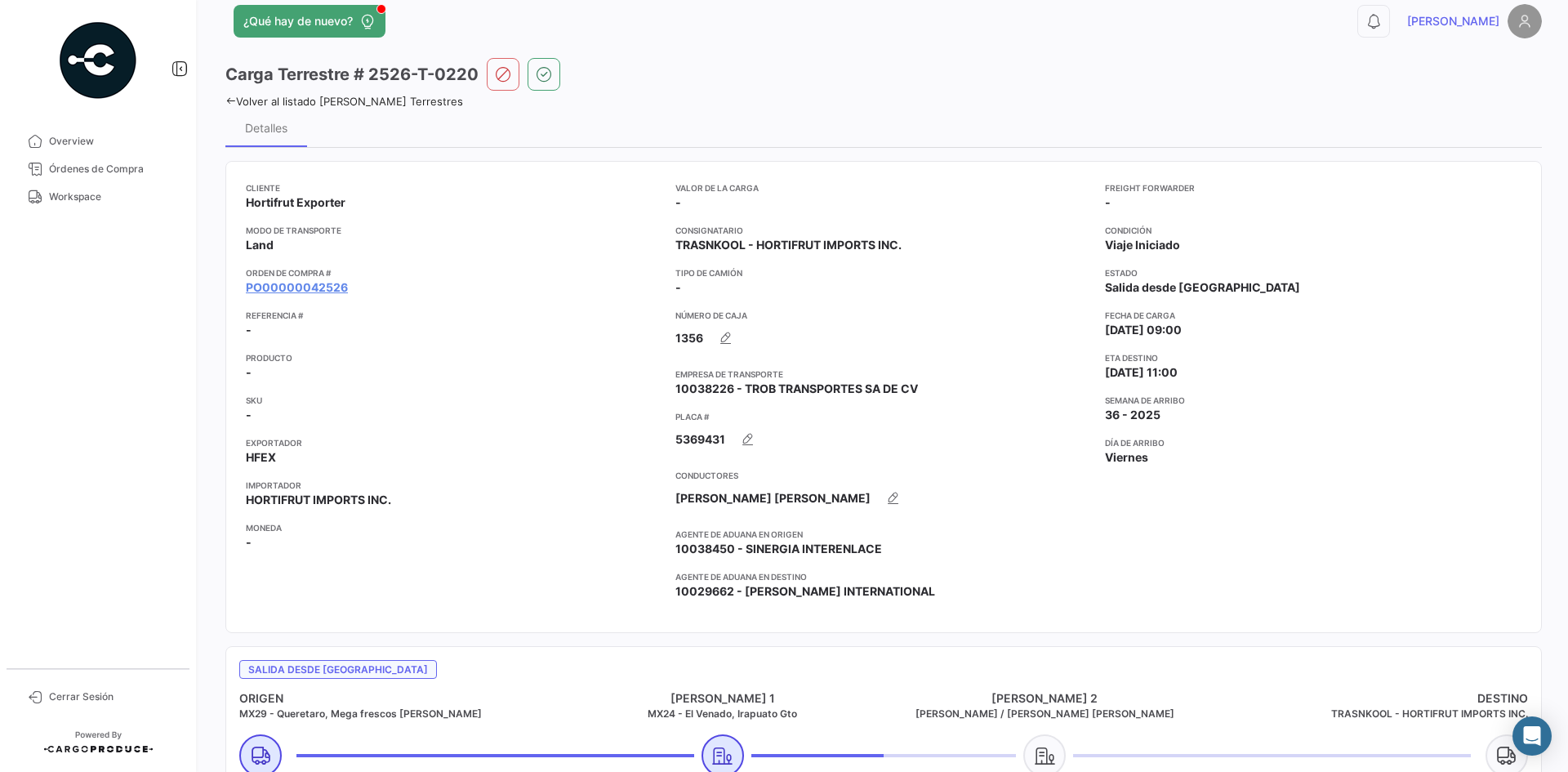
scroll to position [0, 0]
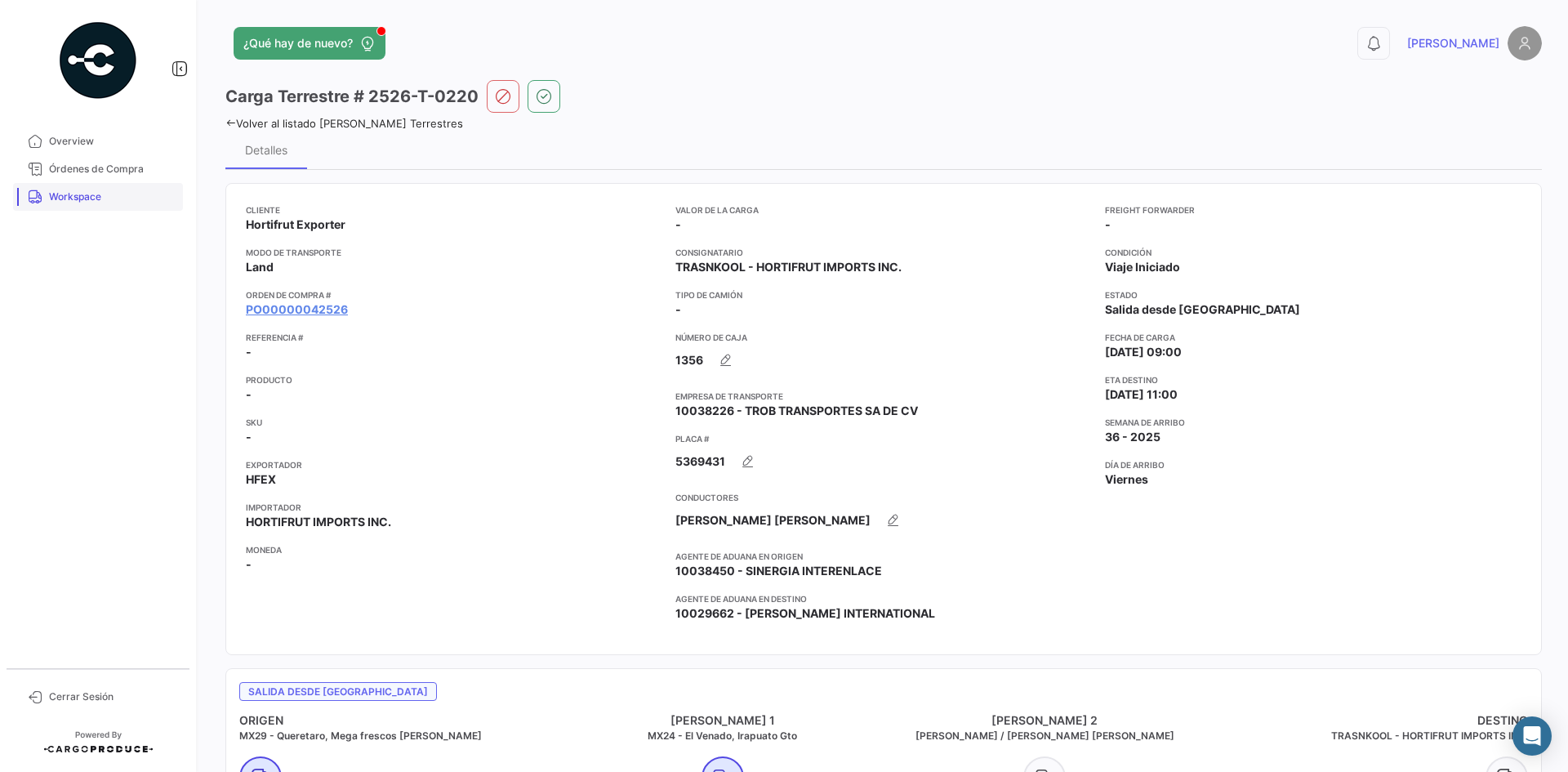
click at [100, 202] on span "Workspace" at bounding box center [113, 196] width 128 height 14
